Goal: Task Accomplishment & Management: Manage account settings

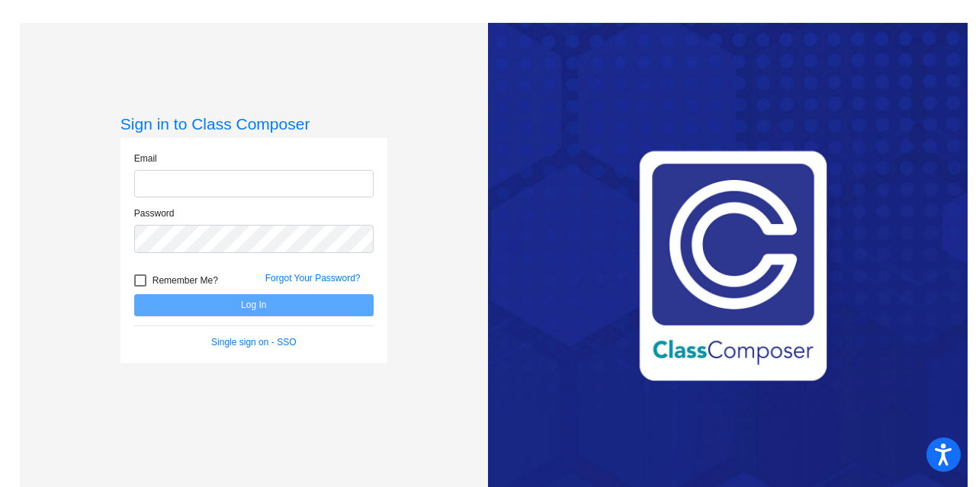
click at [173, 178] on input "email" at bounding box center [253, 184] width 239 height 28
type input "[EMAIL_ADDRESS][DOMAIN_NAME]"
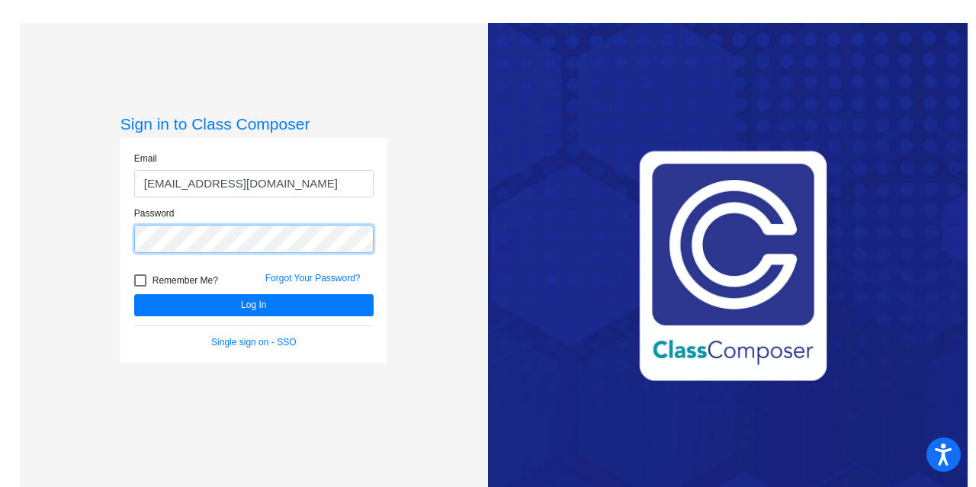
click at [134, 294] on button "Log In" at bounding box center [253, 305] width 239 height 22
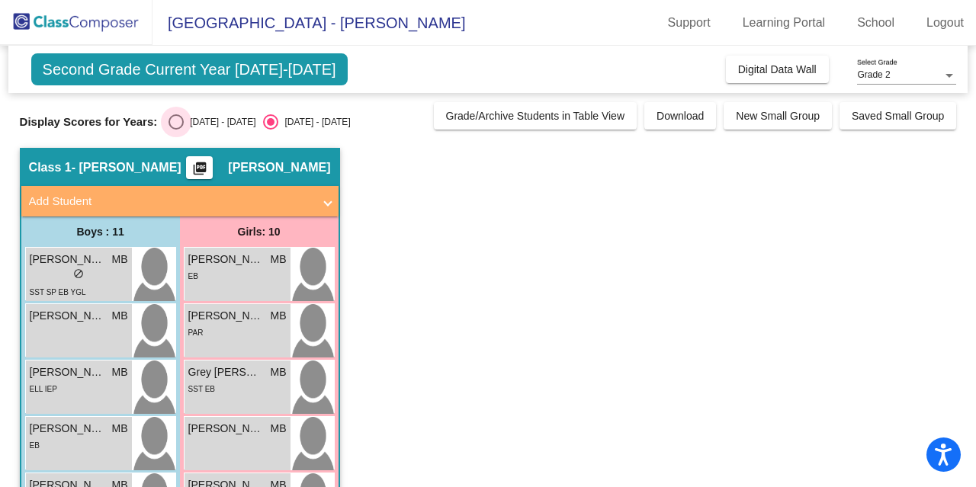
click at [178, 120] on div "Select an option" at bounding box center [176, 121] width 15 height 15
click at [176, 130] on input "[DATE] - [DATE]" at bounding box center [175, 130] width 1 height 1
radio input "true"
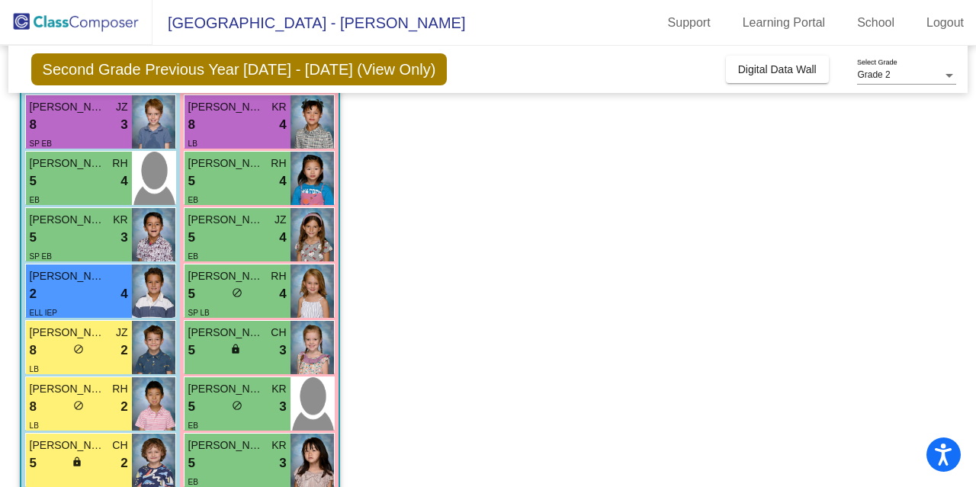
scroll to position [76, 0]
